Goal: Transaction & Acquisition: Purchase product/service

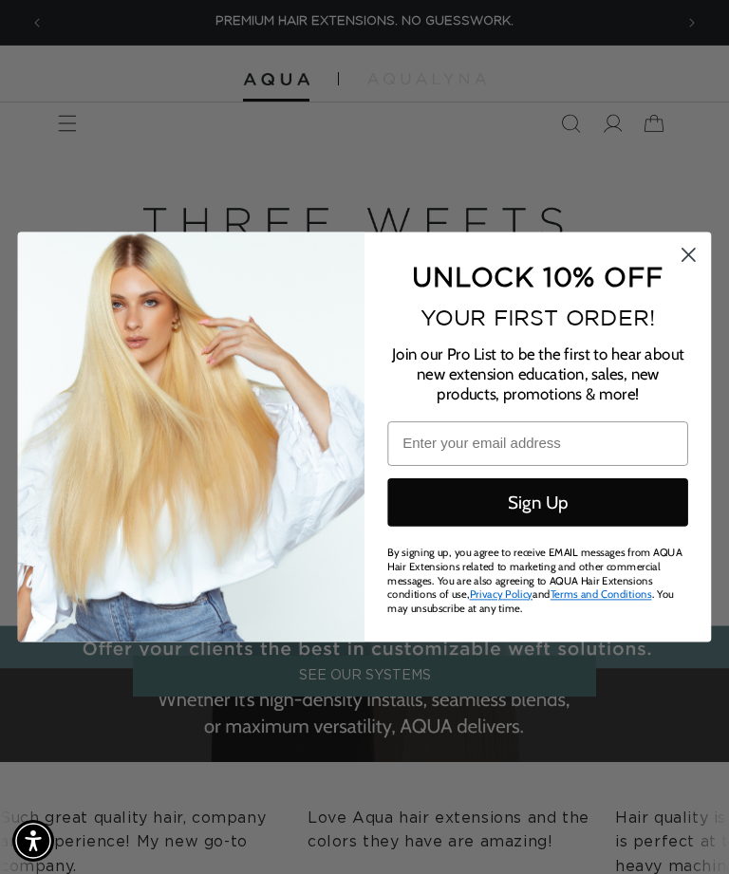
click at [699, 261] on circle "Close dialog" at bounding box center [688, 254] width 29 height 29
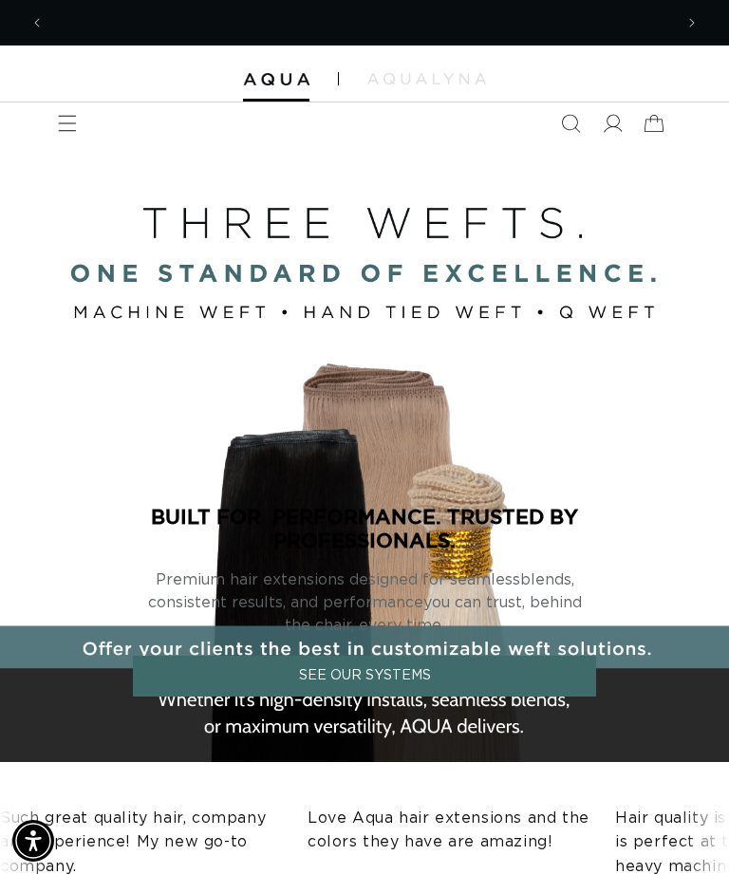
scroll to position [0, 628]
click at [75, 121] on icon "Menu" at bounding box center [67, 123] width 19 height 19
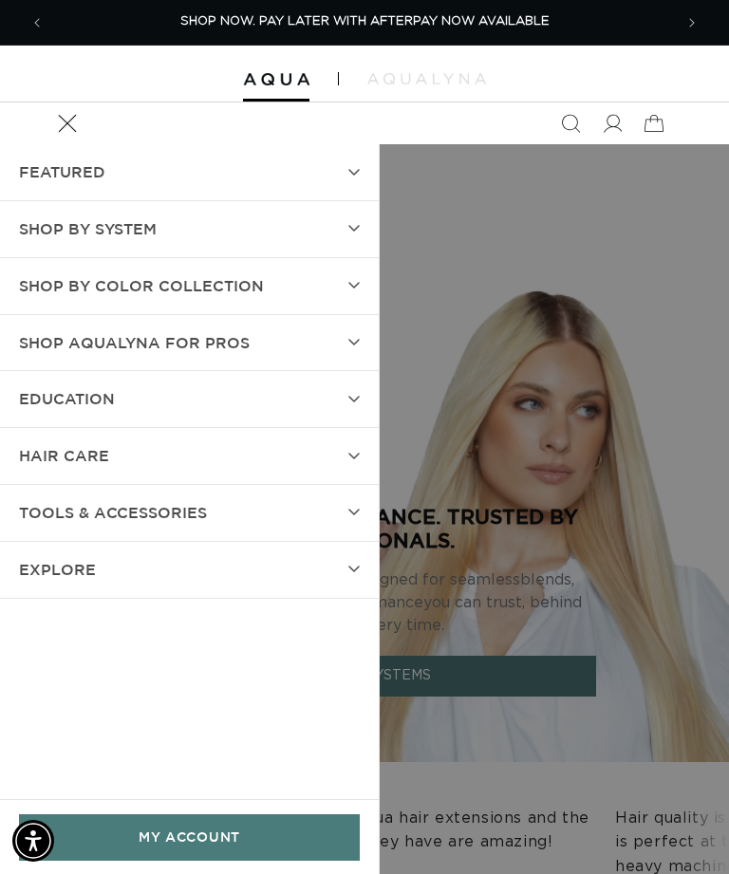
click at [88, 144] on summary "Menu" at bounding box center [68, 124] width 42 height 42
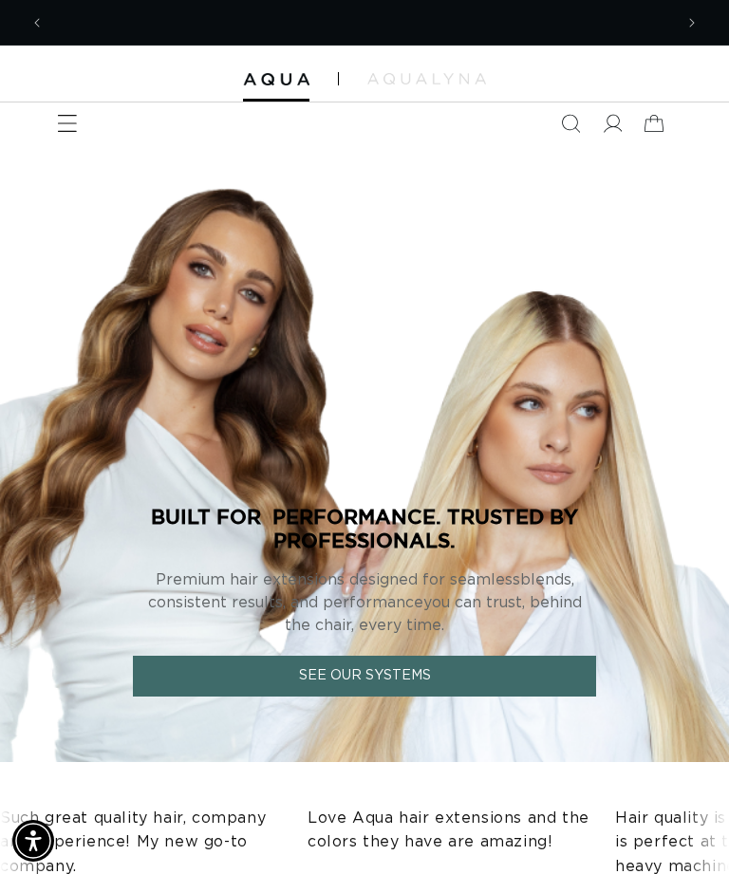
scroll to position [0, 1257]
click at [610, 126] on icon at bounding box center [612, 123] width 19 height 19
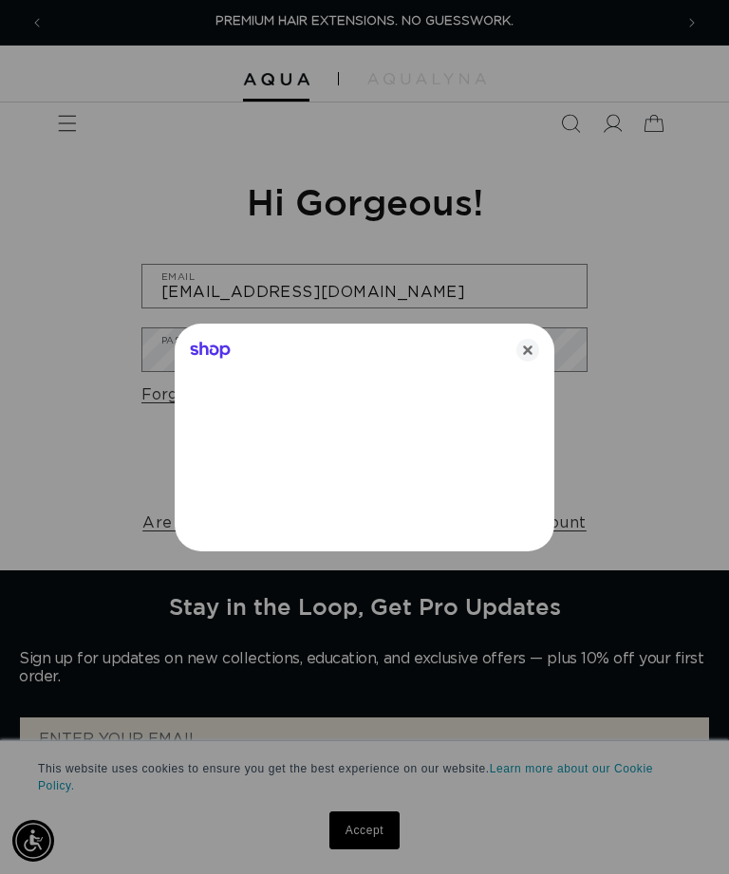
type input "nataliekrichard@yahoo.com"
click at [482, 354] on div "Shop" at bounding box center [365, 347] width 380 height 46
click at [528, 347] on icon "Close" at bounding box center [527, 350] width 23 height 23
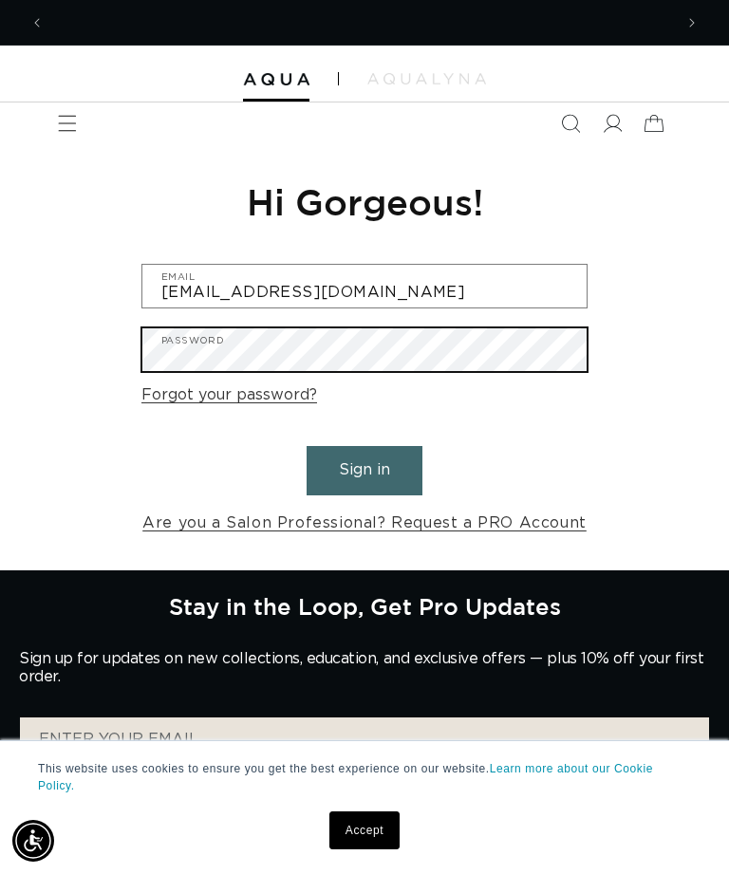
scroll to position [0, 0]
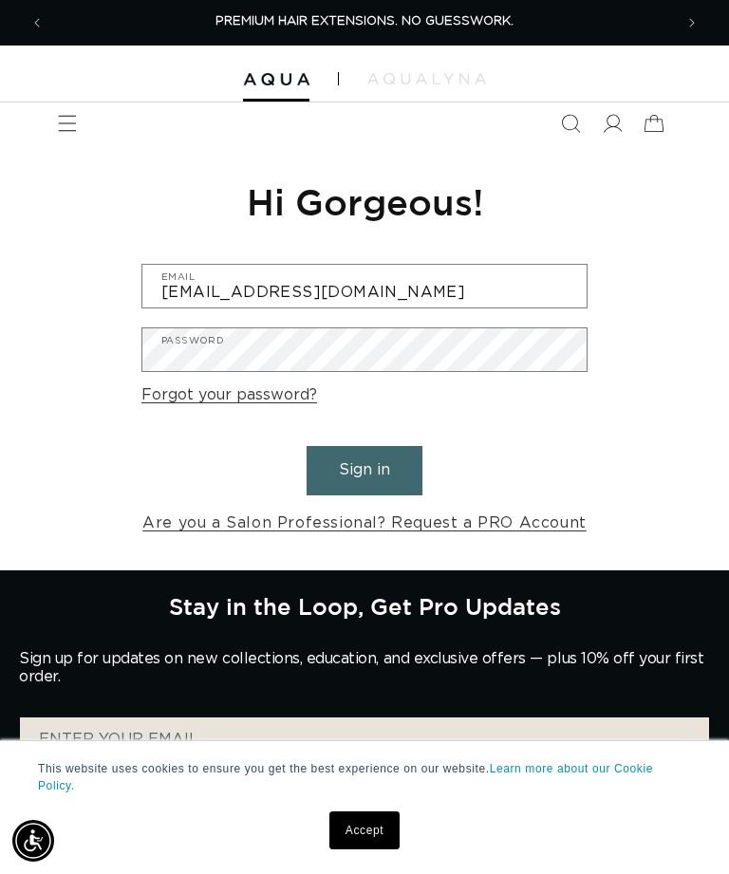
click at [397, 479] on button "Sign in" at bounding box center [365, 470] width 116 height 48
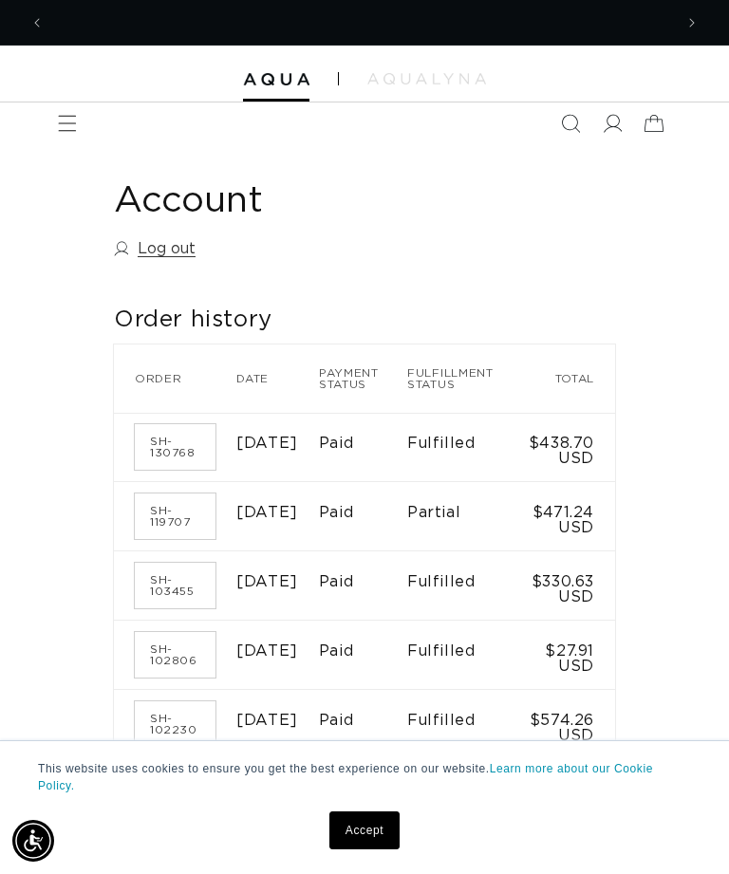
click at [562, 114] on icon "Search" at bounding box center [570, 123] width 19 height 19
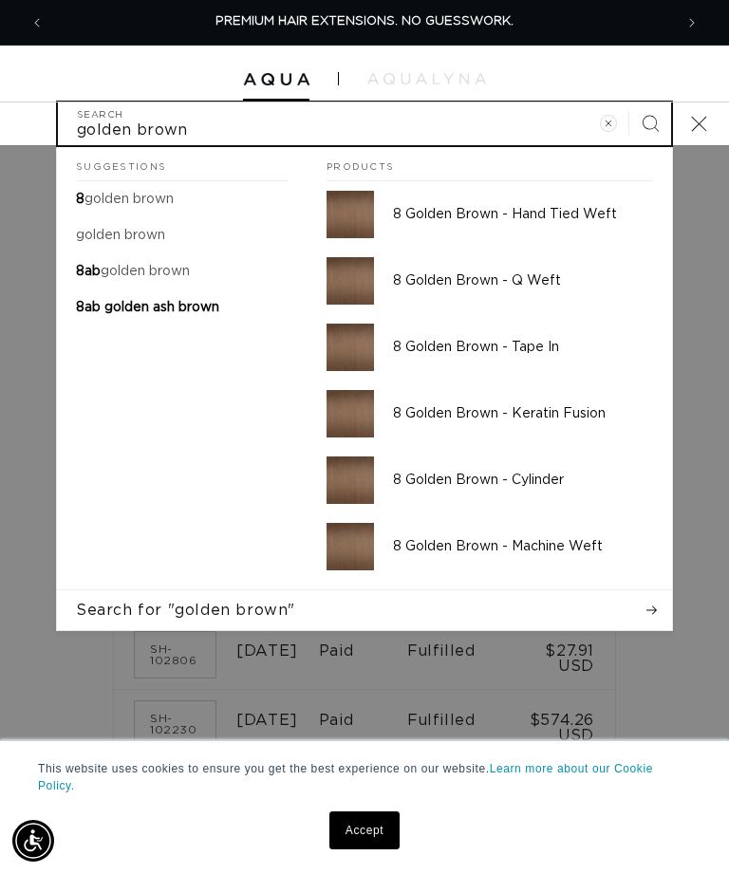
type input "golden brown"
click at [650, 122] on button "Search" at bounding box center [650, 124] width 42 height 42
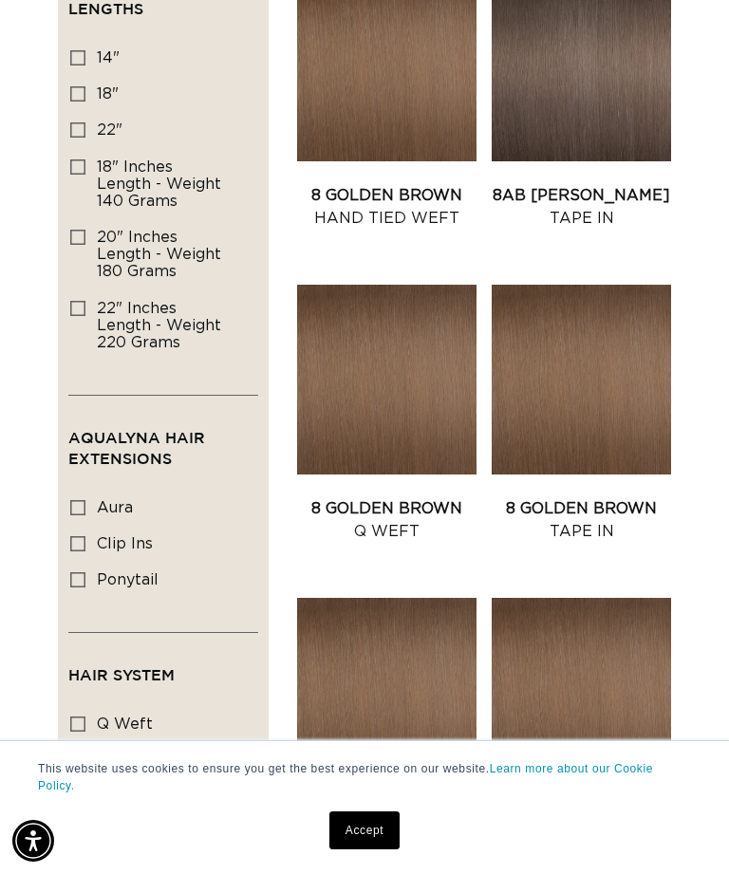
scroll to position [0, 628]
click at [415, 497] on link "8 Golden Brown Q Weft" at bounding box center [386, 520] width 179 height 46
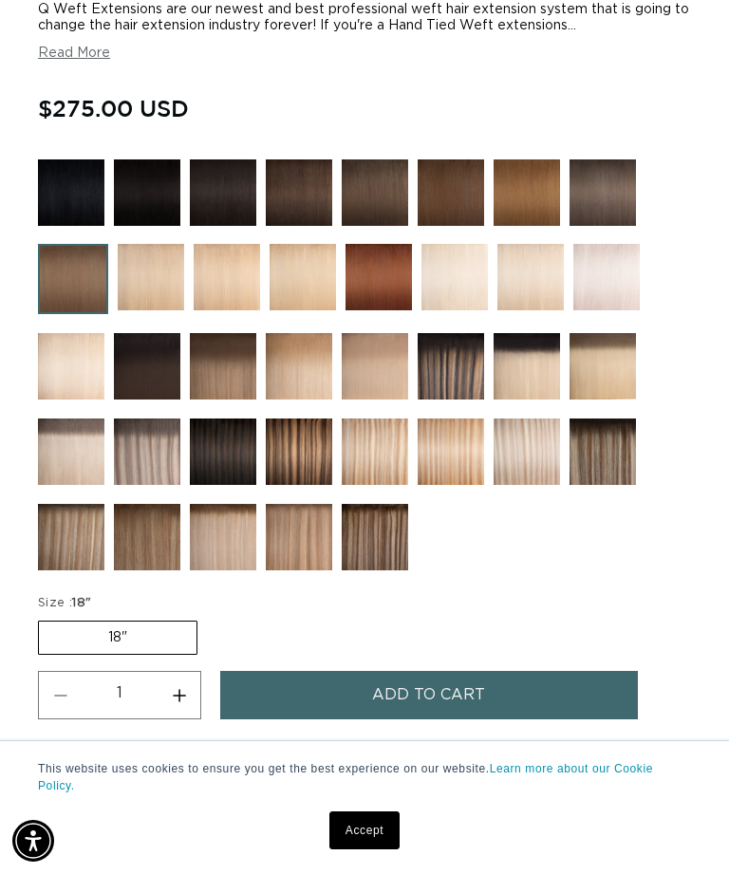
scroll to position [0, 1257]
click at [140, 290] on img at bounding box center [151, 277] width 66 height 66
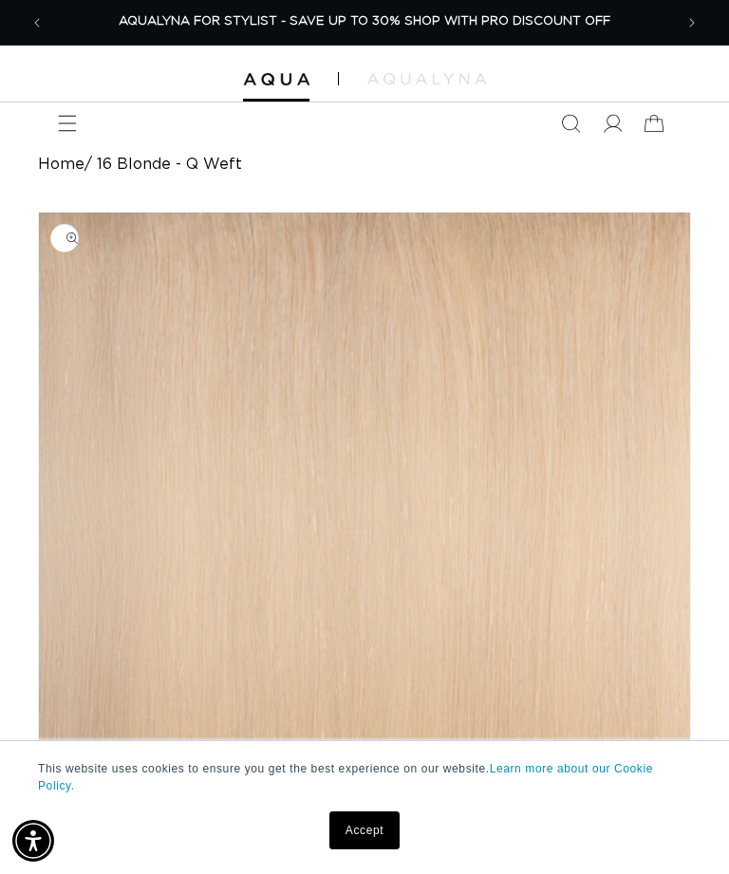
click at [571, 126] on icon "Search" at bounding box center [570, 123] width 19 height 19
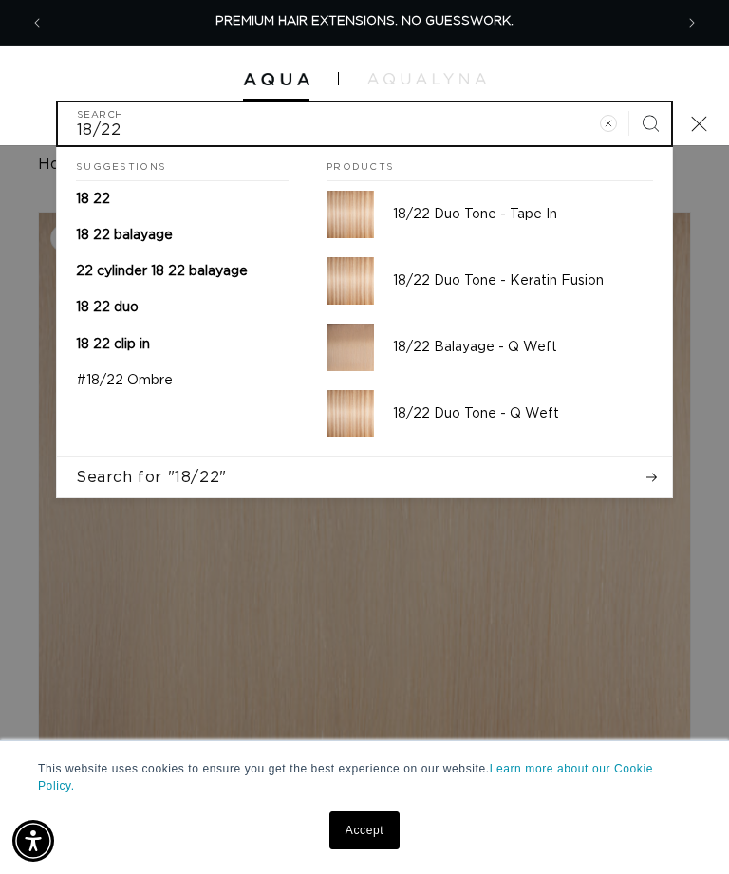
type input "18/22"
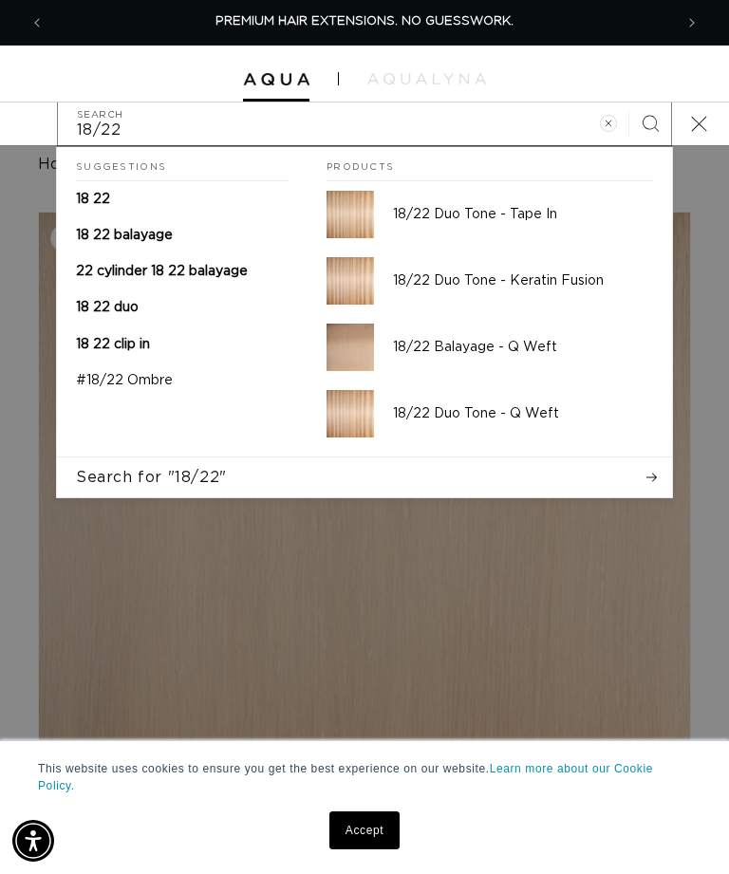
click at [534, 347] on p "18/22 Balayage - Q Weft" at bounding box center [523, 347] width 260 height 17
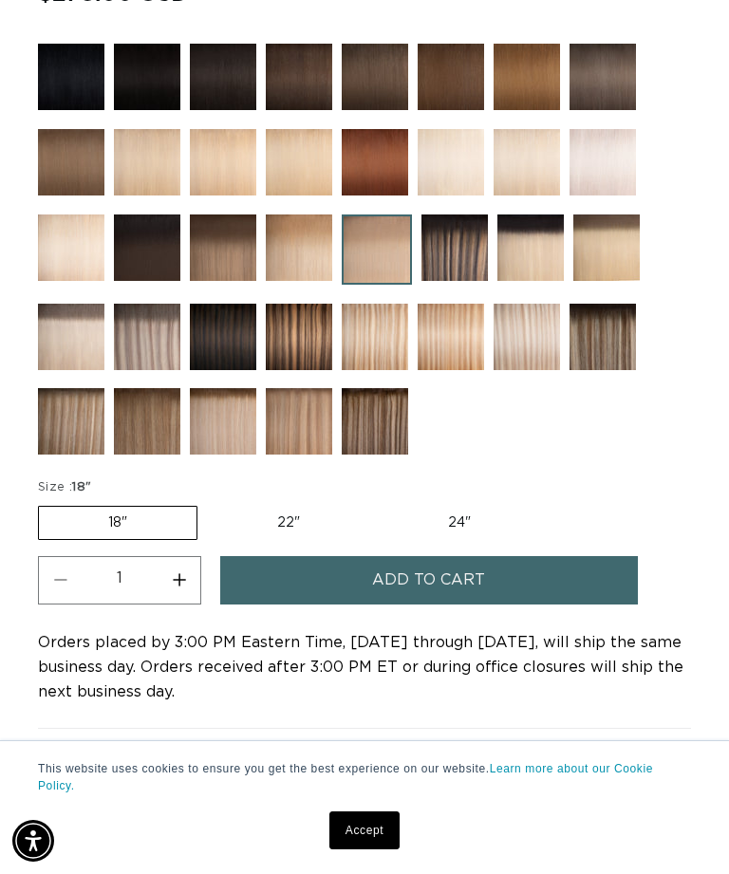
scroll to position [0, 628]
click at [261, 529] on label "22" Variant sold out or unavailable" at bounding box center [288, 523] width 161 height 32
click at [208, 503] on input "22" Variant sold out or unavailable" at bounding box center [207, 502] width 1 height 1
radio input "true"
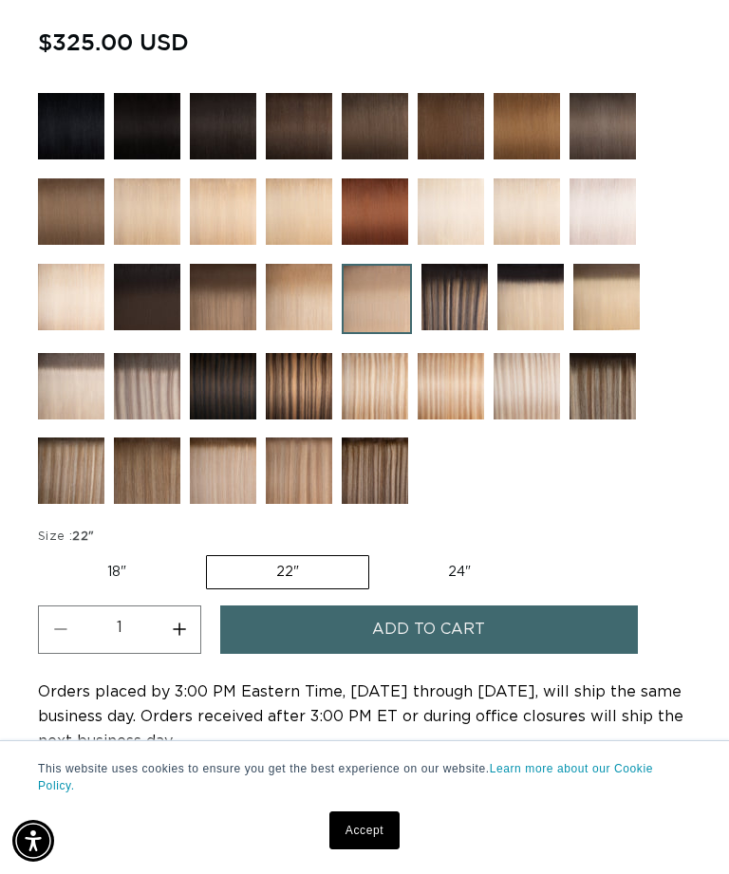
scroll to position [1252, 0]
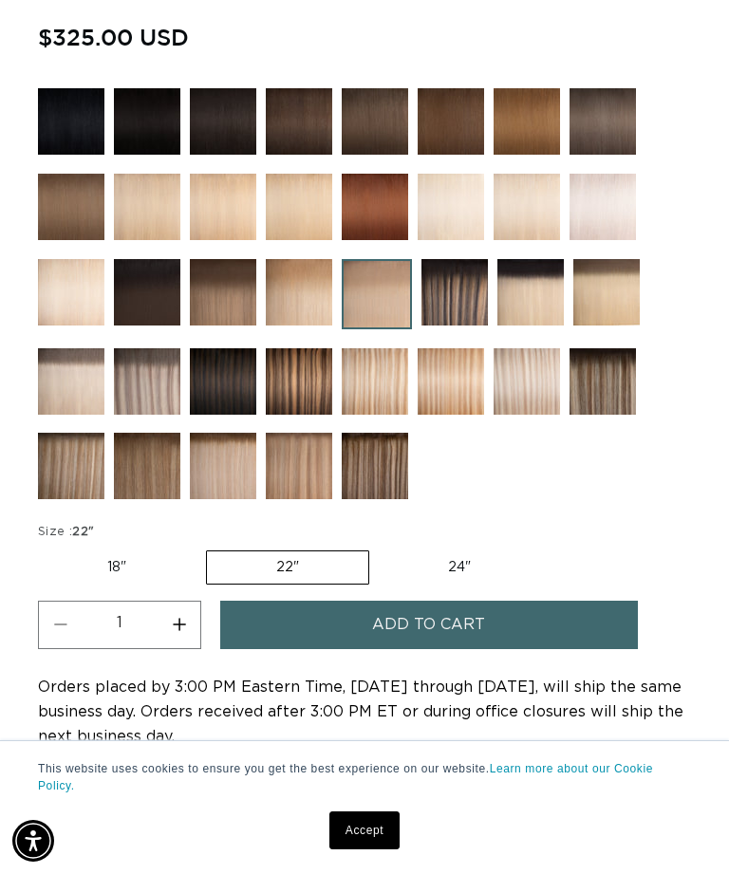
click at [550, 635] on button "Add to cart" at bounding box center [429, 625] width 418 height 48
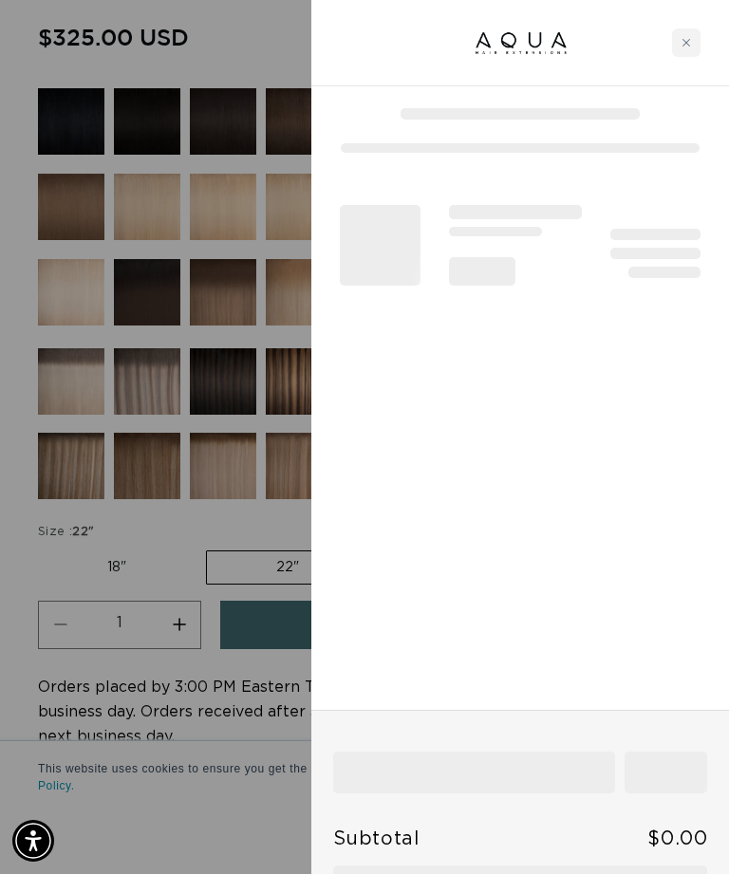
scroll to position [0, 0]
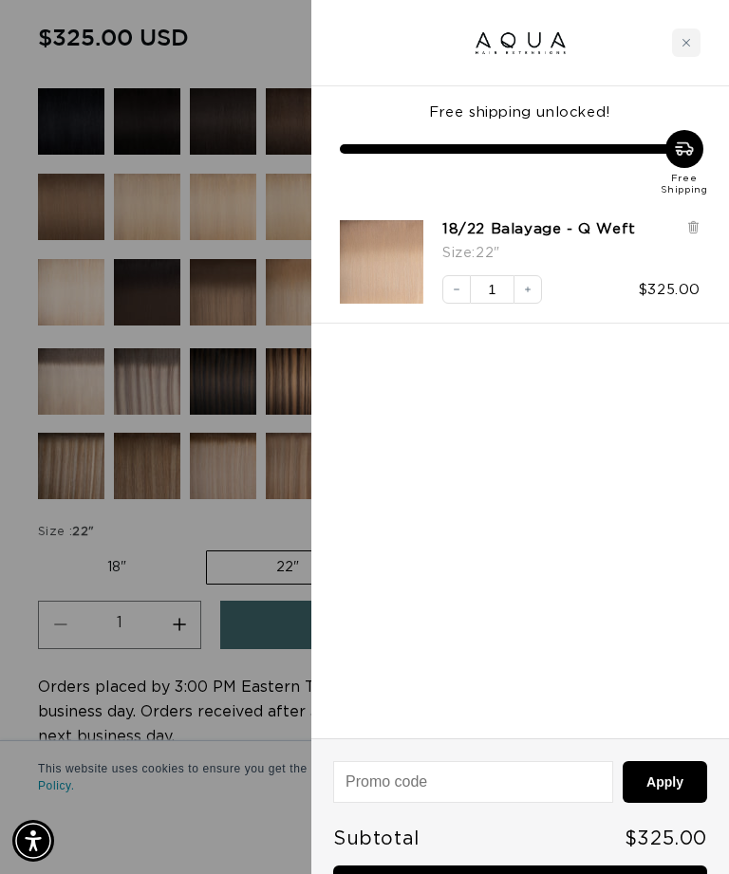
click at [532, 284] on icon "Increase quantity" at bounding box center [527, 289] width 11 height 11
click at [572, 873] on link "Checkout • $650.00" at bounding box center [520, 890] width 374 height 48
